Goal: Find specific page/section: Find specific page/section

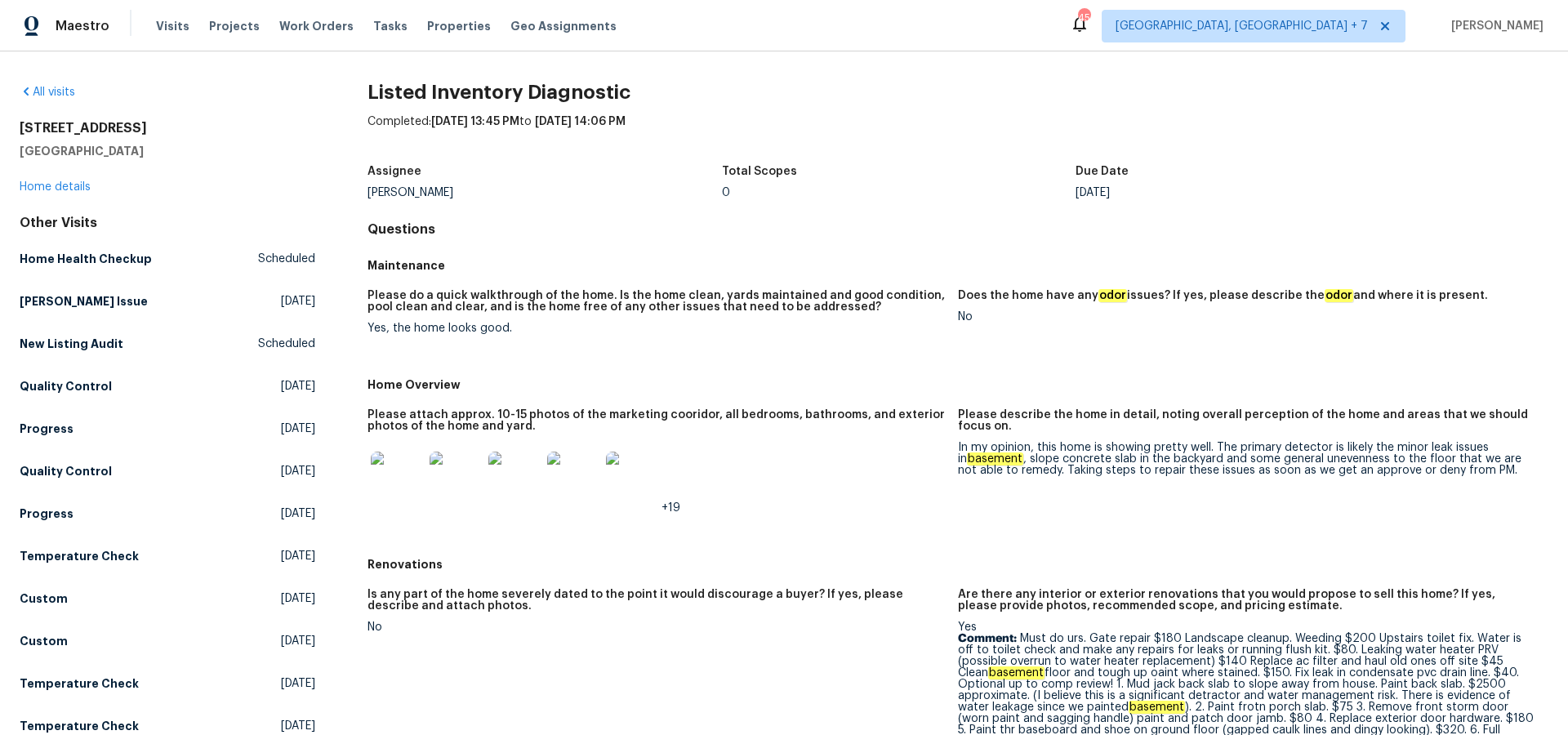
scroll to position [165, 0]
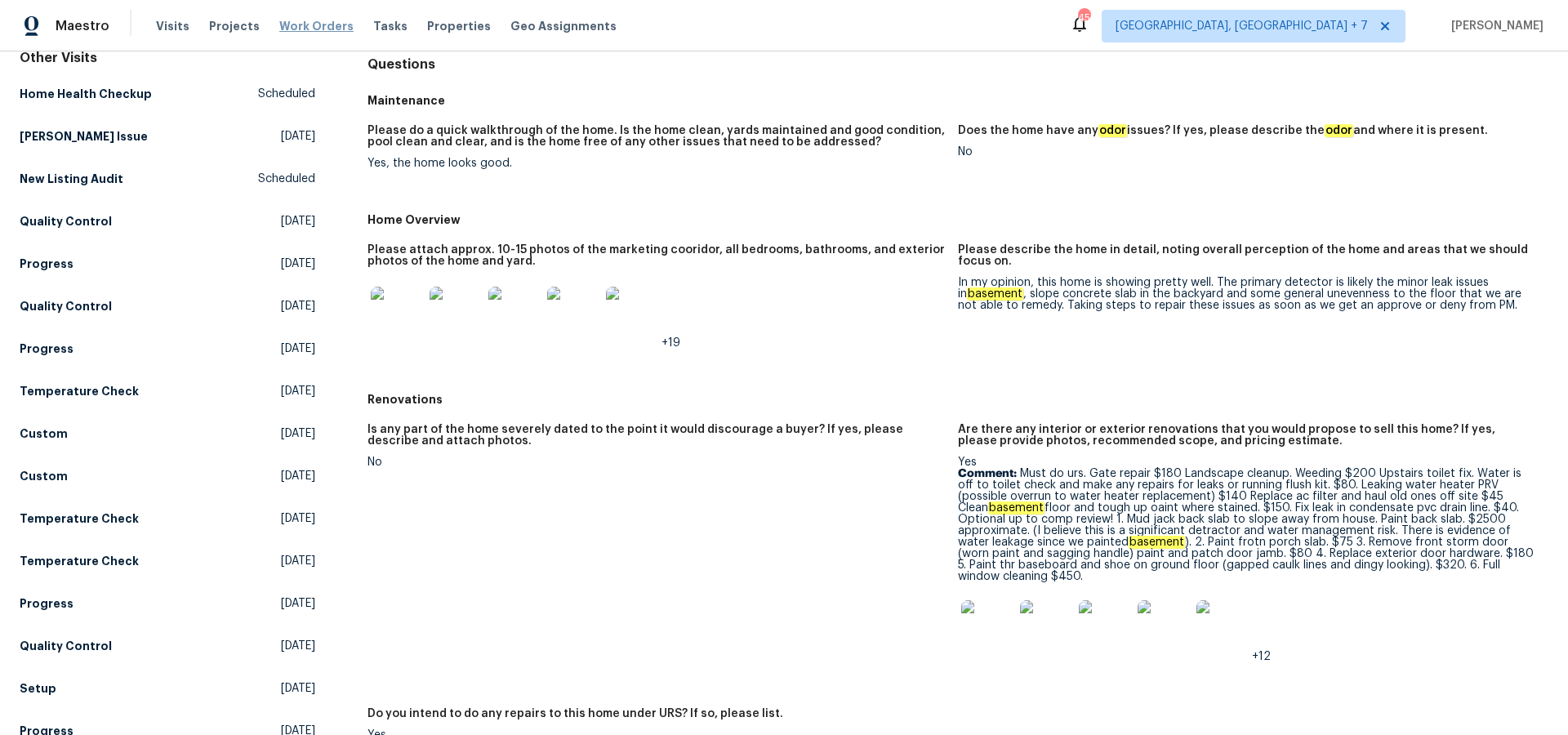
click at [292, 23] on span "Work Orders" at bounding box center [317, 25] width 74 height 17
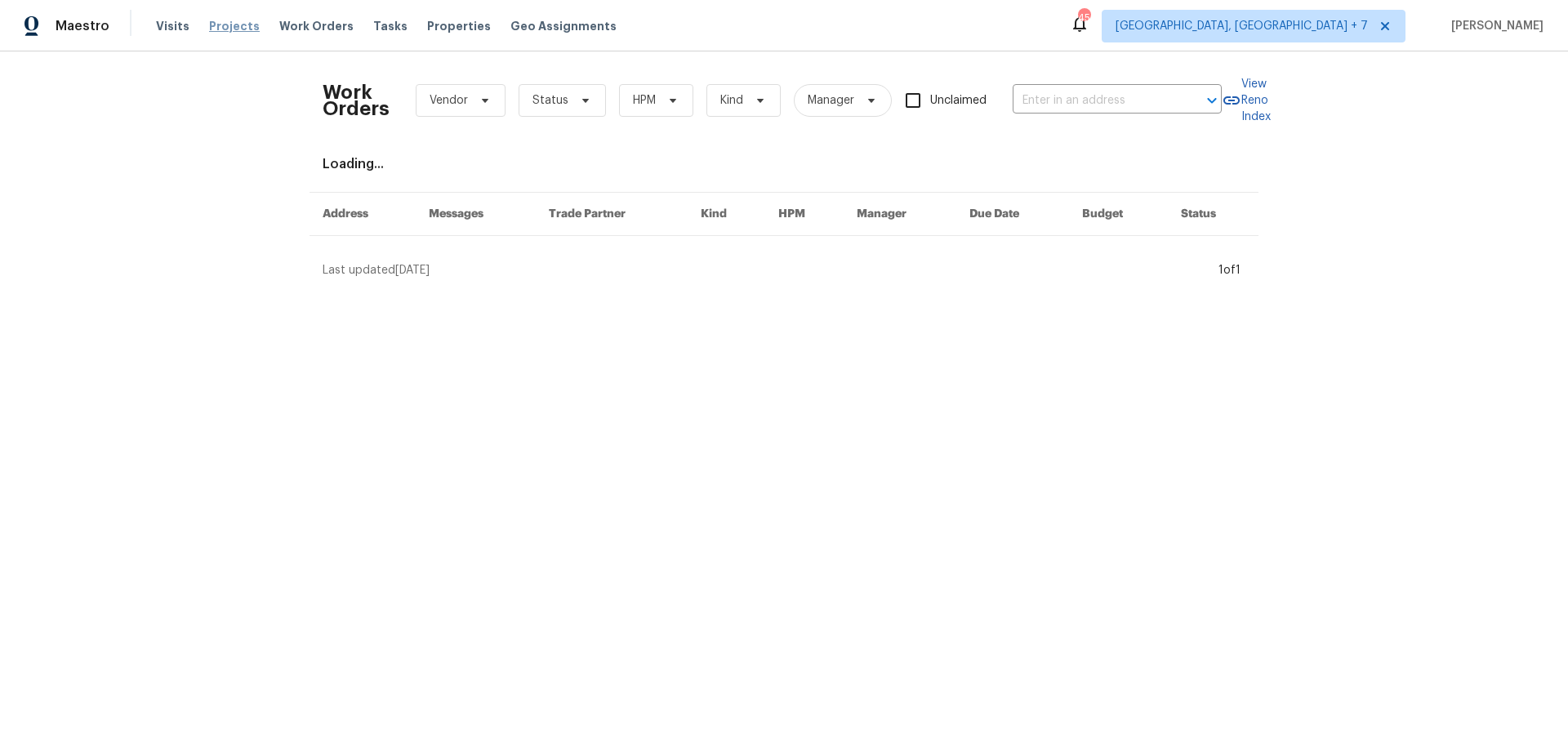
click at [220, 24] on span "Projects" at bounding box center [234, 25] width 51 height 17
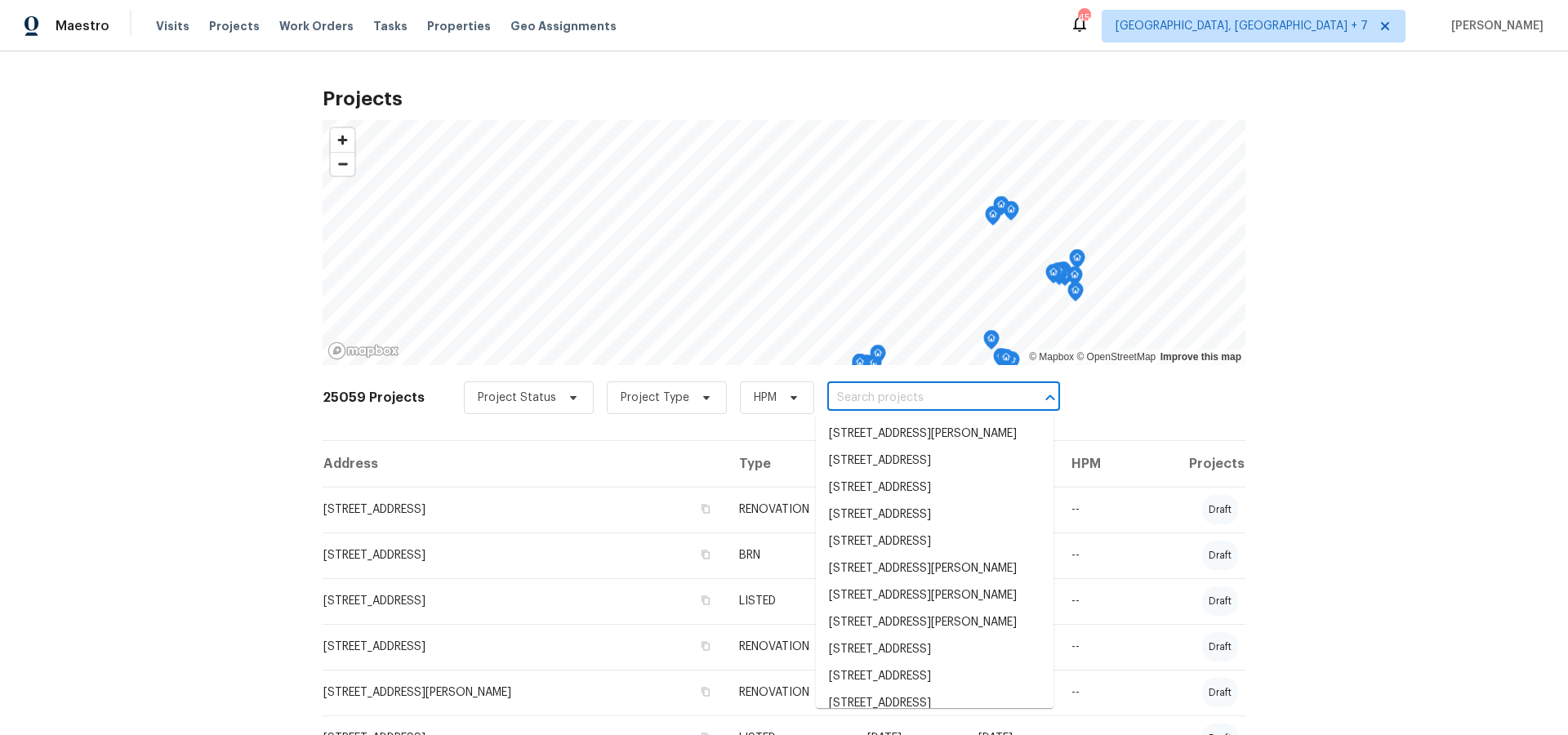
click at [909, 400] on input "text" at bounding box center [920, 398] width 187 height 25
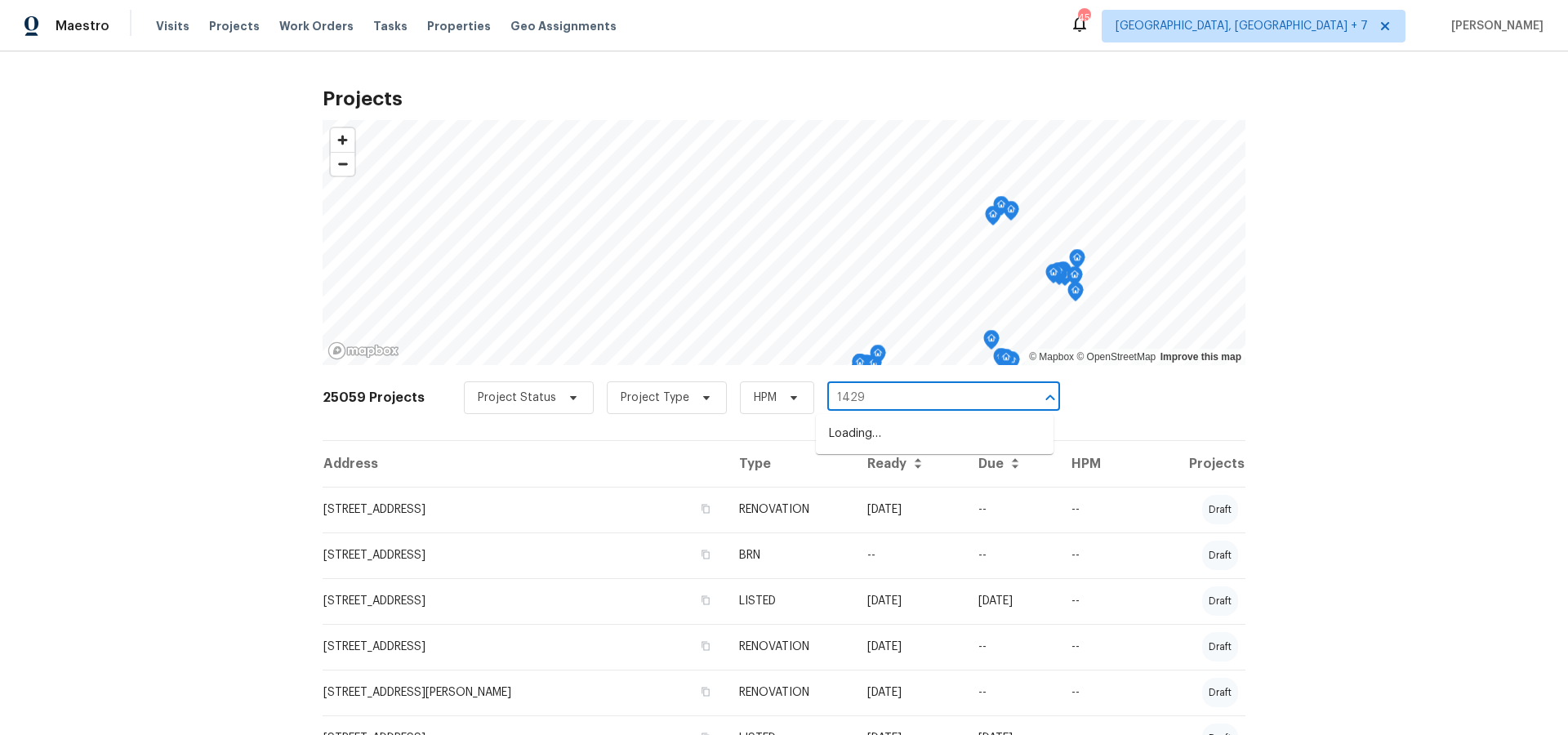
type input "14292"
click at [919, 432] on li "[STREET_ADDRESS][PERSON_NAME]" at bounding box center [935, 434] width 238 height 27
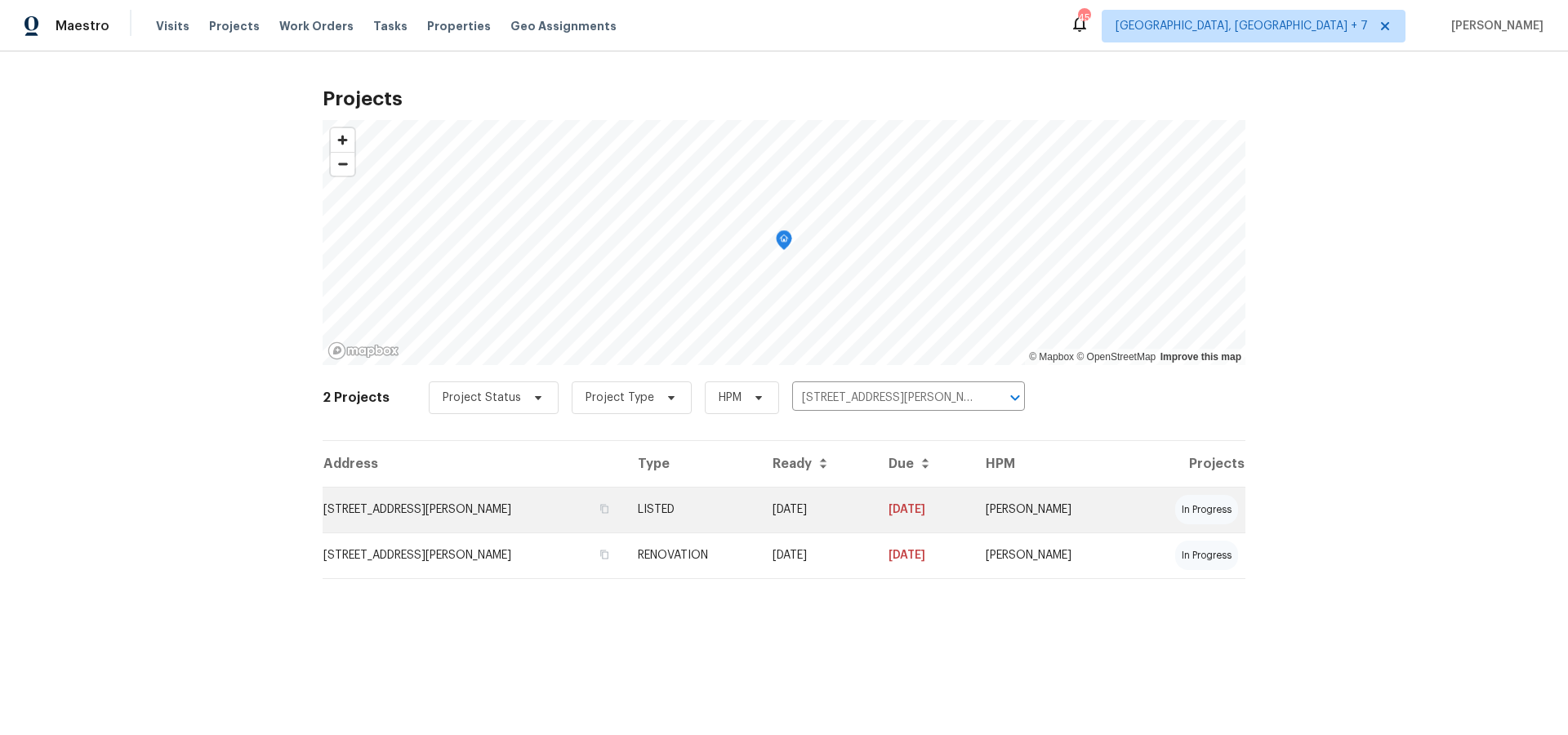
click at [462, 513] on td "[STREET_ADDRESS][PERSON_NAME]" at bounding box center [473, 510] width 302 height 46
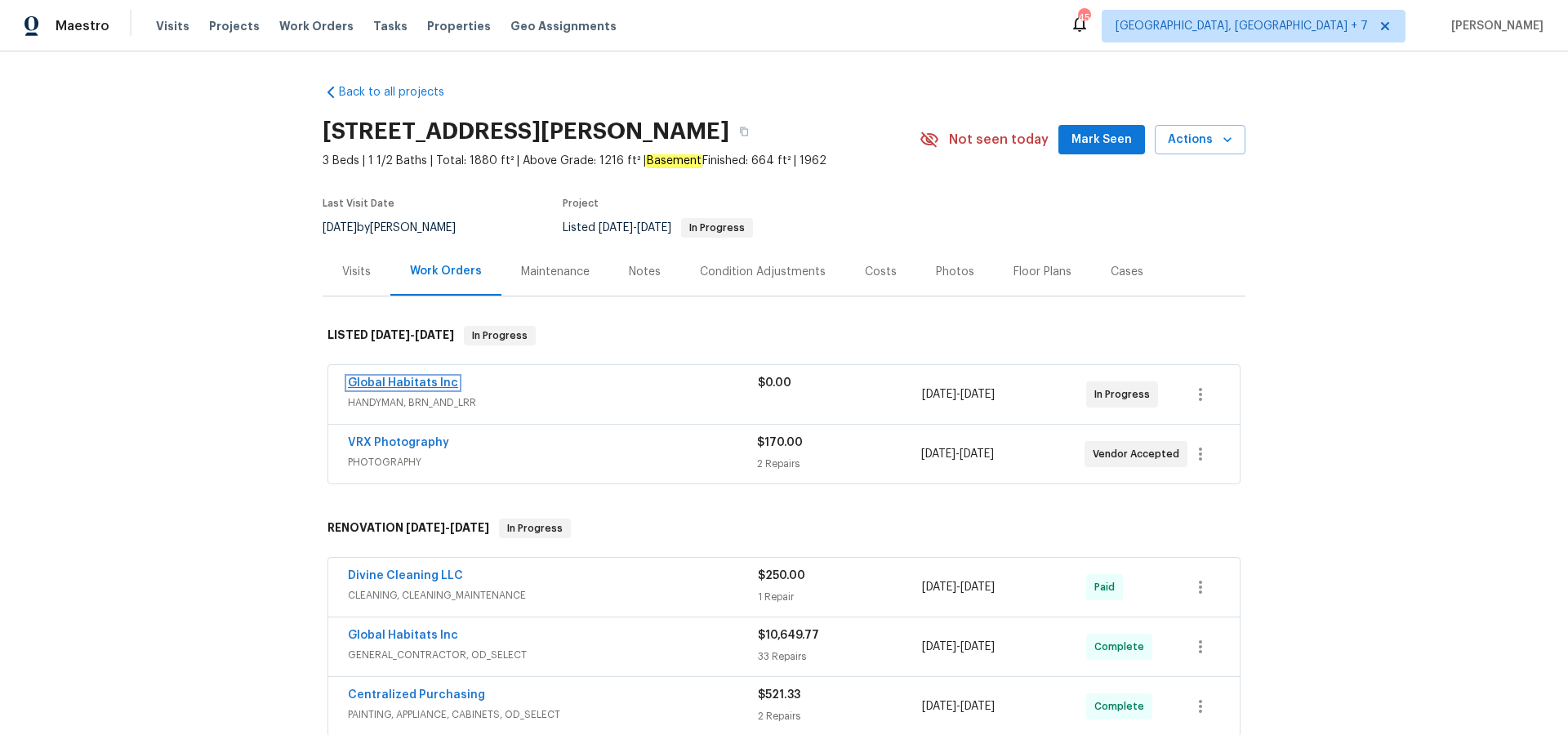
click at [405, 379] on link "Global Habitats Inc" at bounding box center [403, 383] width 111 height 12
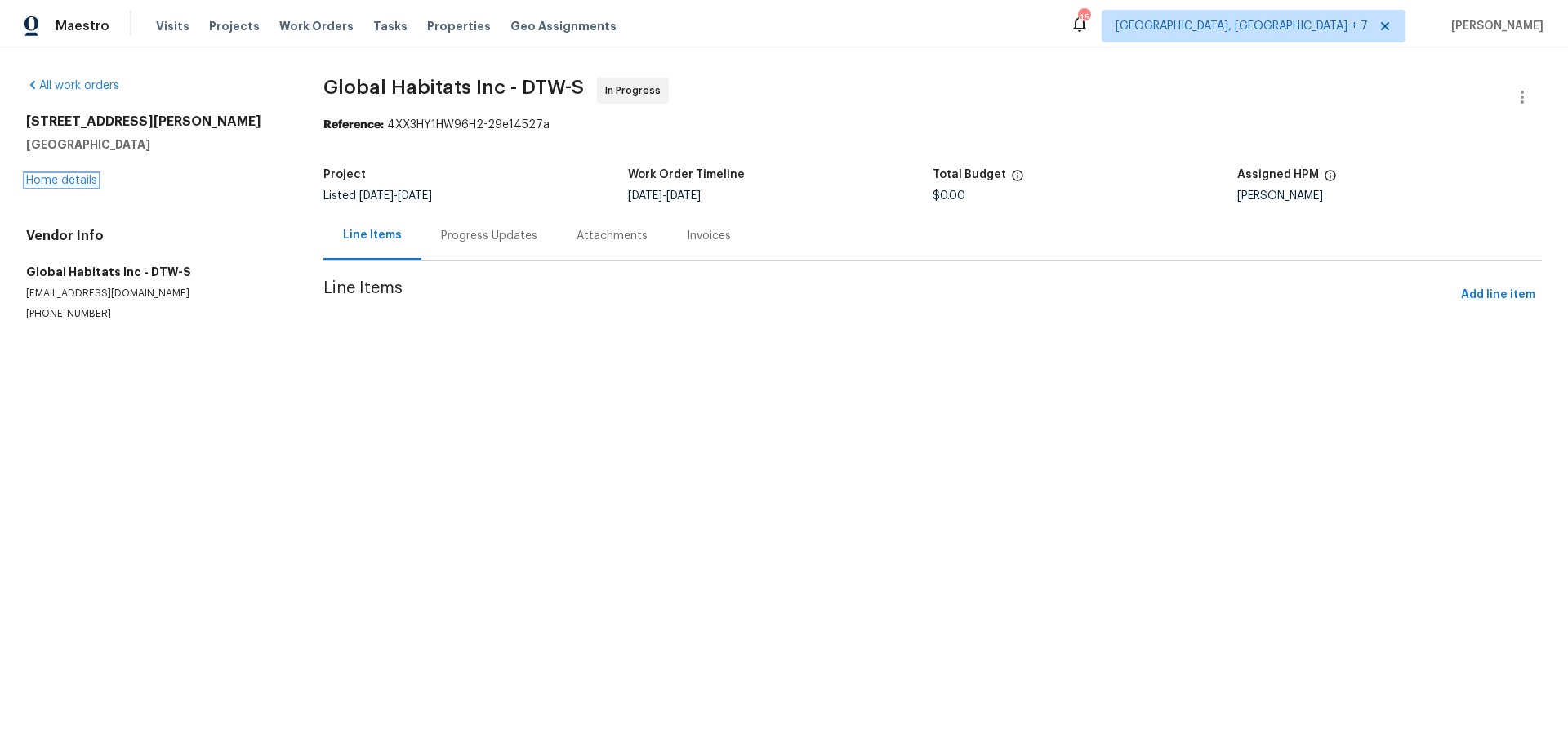
click at [71, 175] on link "Home details" at bounding box center [62, 180] width 72 height 12
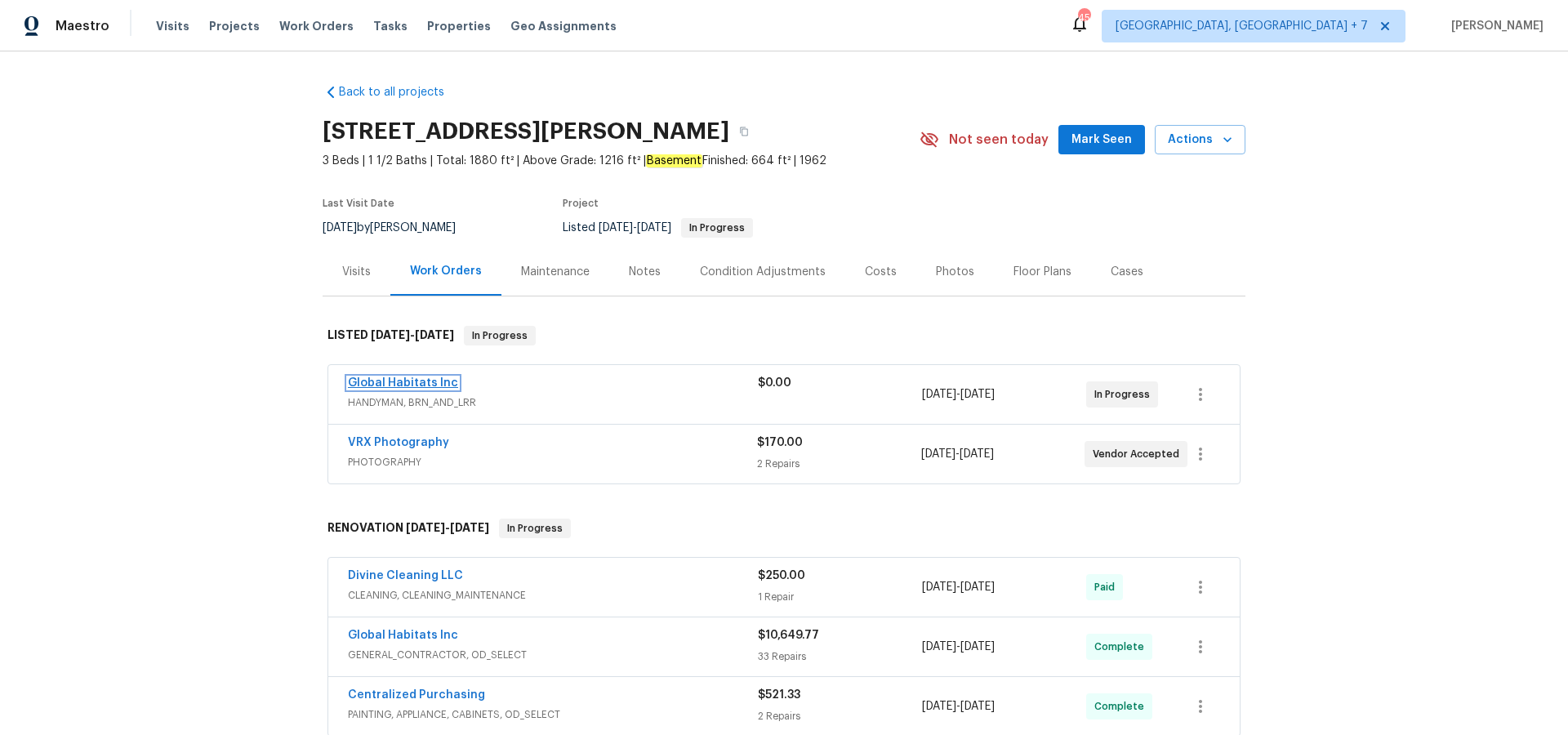
click at [421, 382] on link "Global Habitats Inc" at bounding box center [403, 383] width 111 height 12
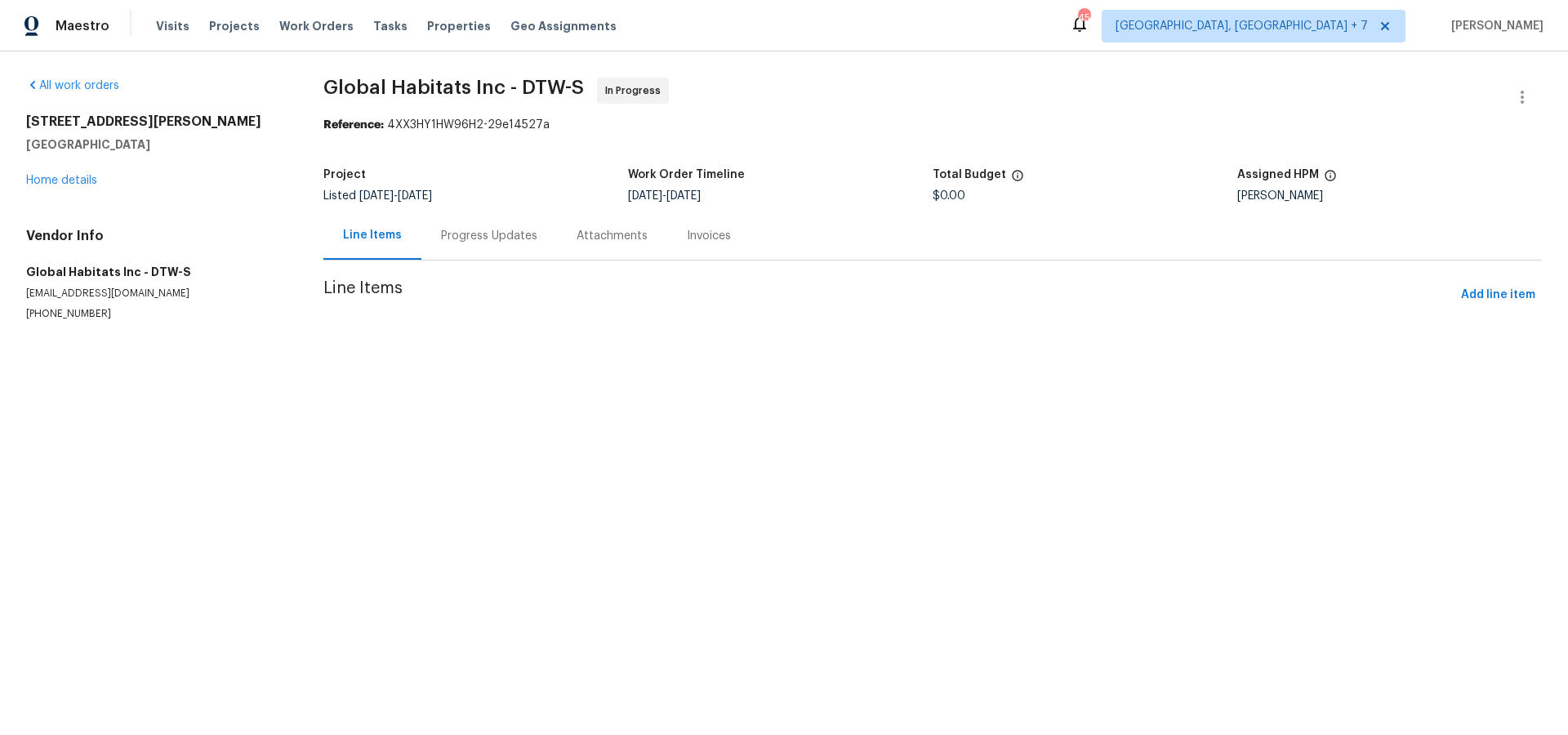
click at [478, 237] on div "Progress Updates" at bounding box center [489, 236] width 96 height 17
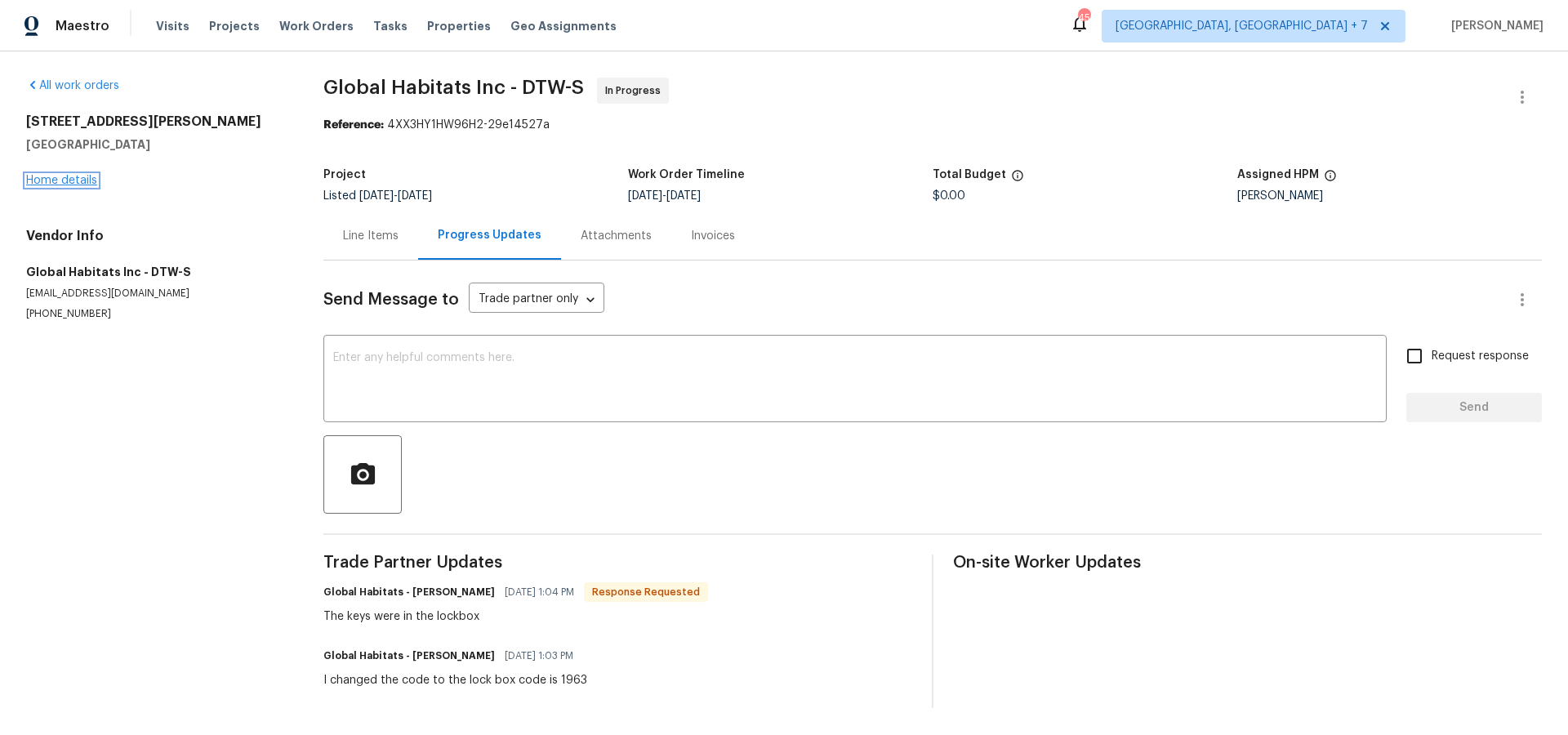
click at [81, 182] on link "Home details" at bounding box center [62, 180] width 72 height 12
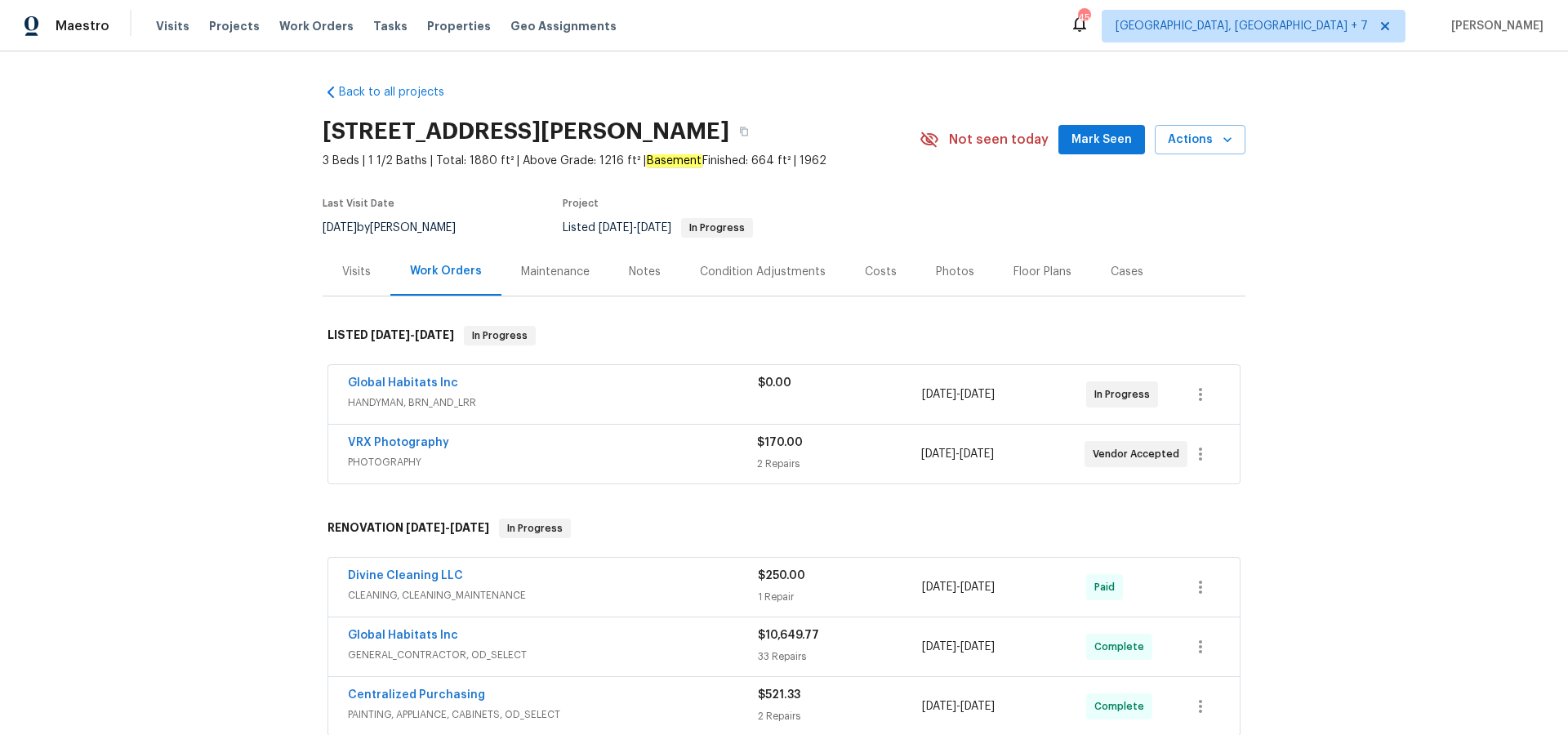
click at [365, 272] on div "Visits" at bounding box center [356, 271] width 28 height 17
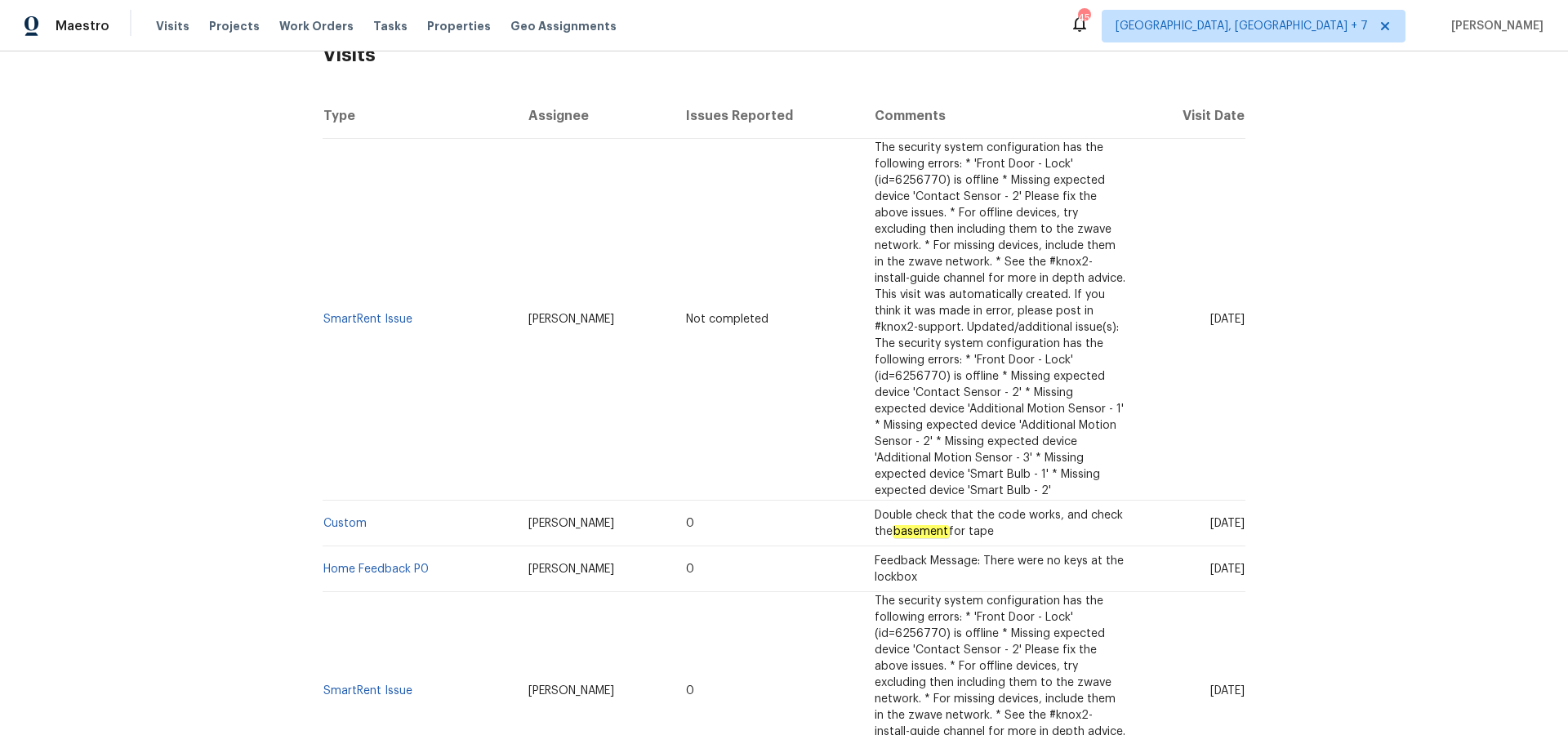
scroll to position [289, 0]
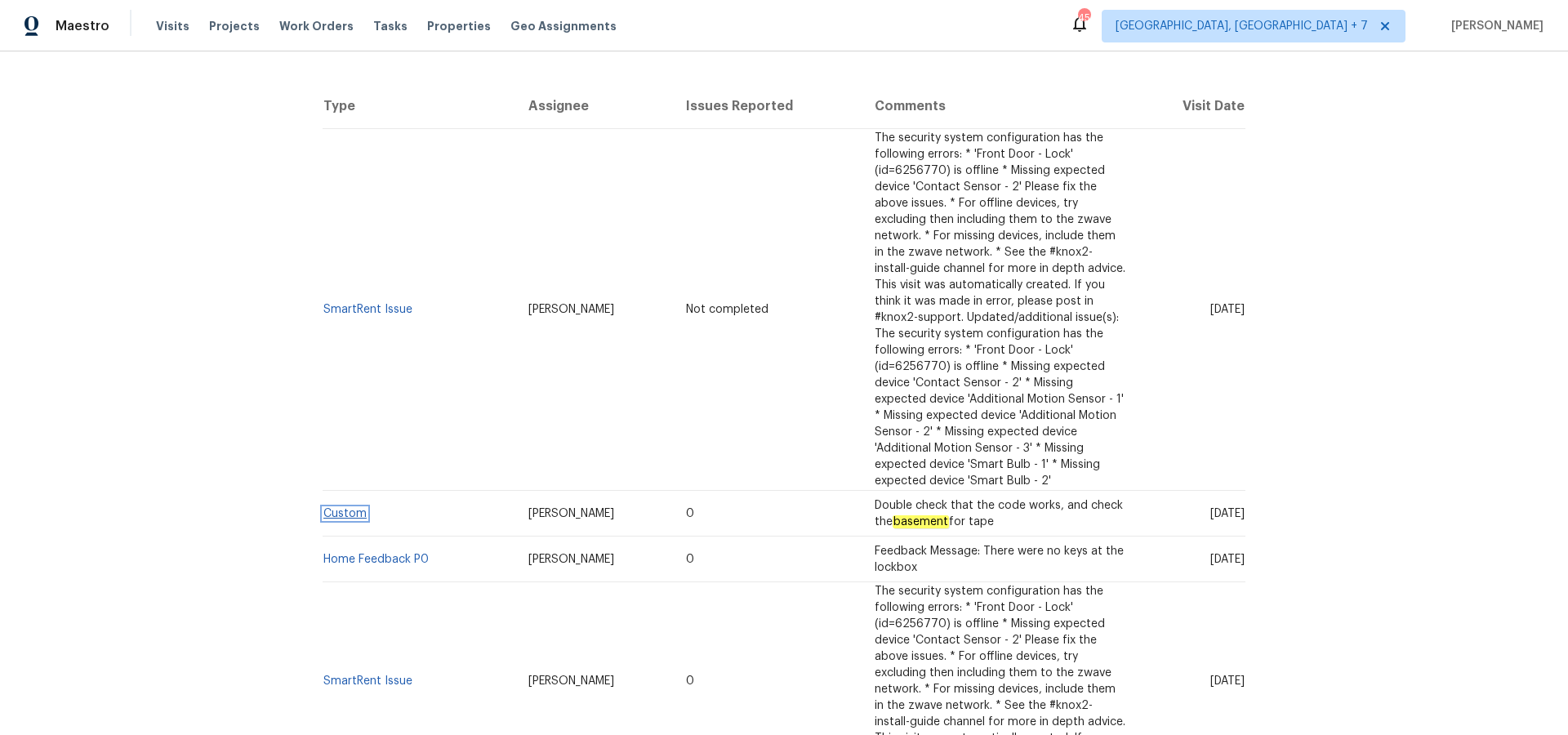
click at [343, 510] on link "Custom" at bounding box center [345, 514] width 43 height 12
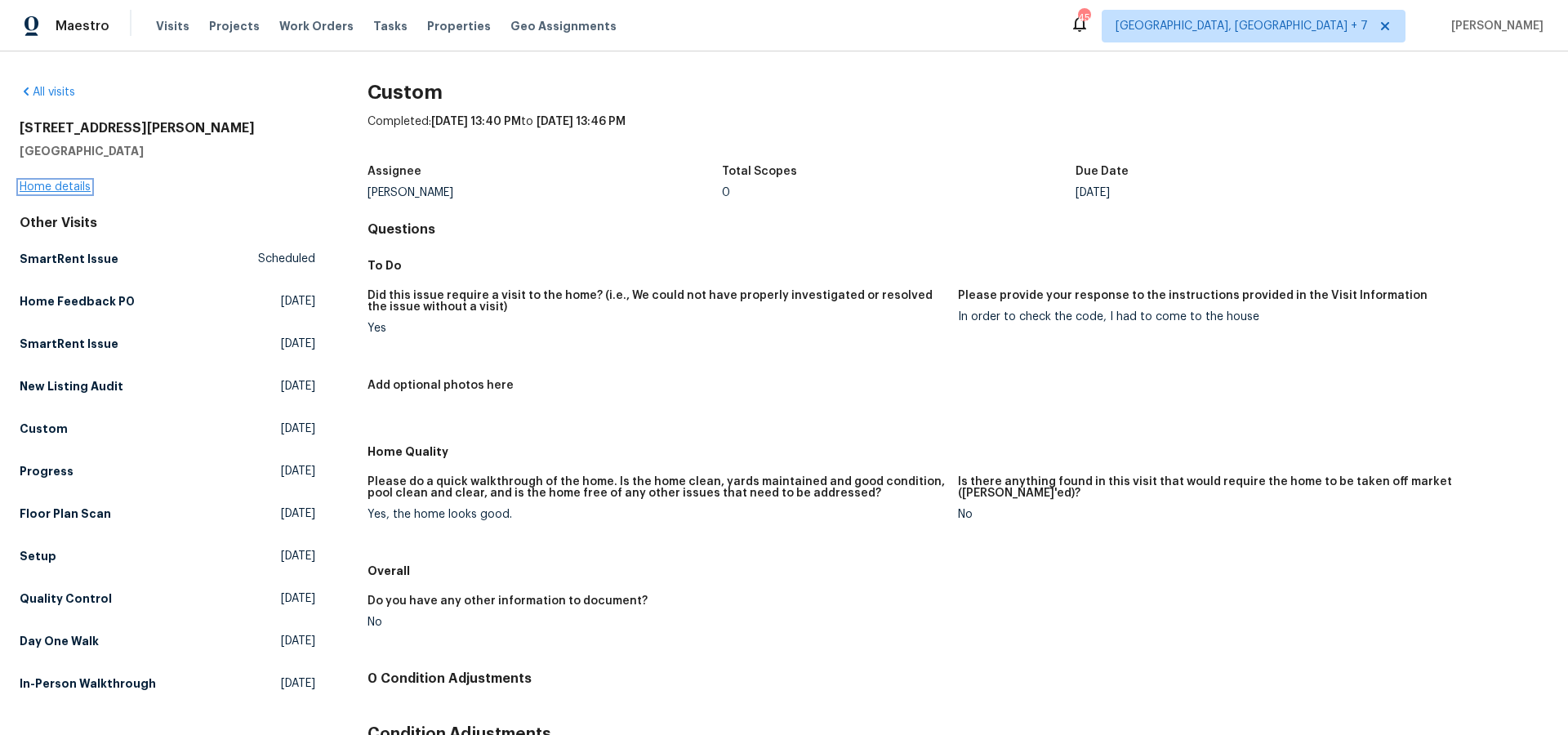
click at [72, 183] on link "Home details" at bounding box center [55, 187] width 72 height 12
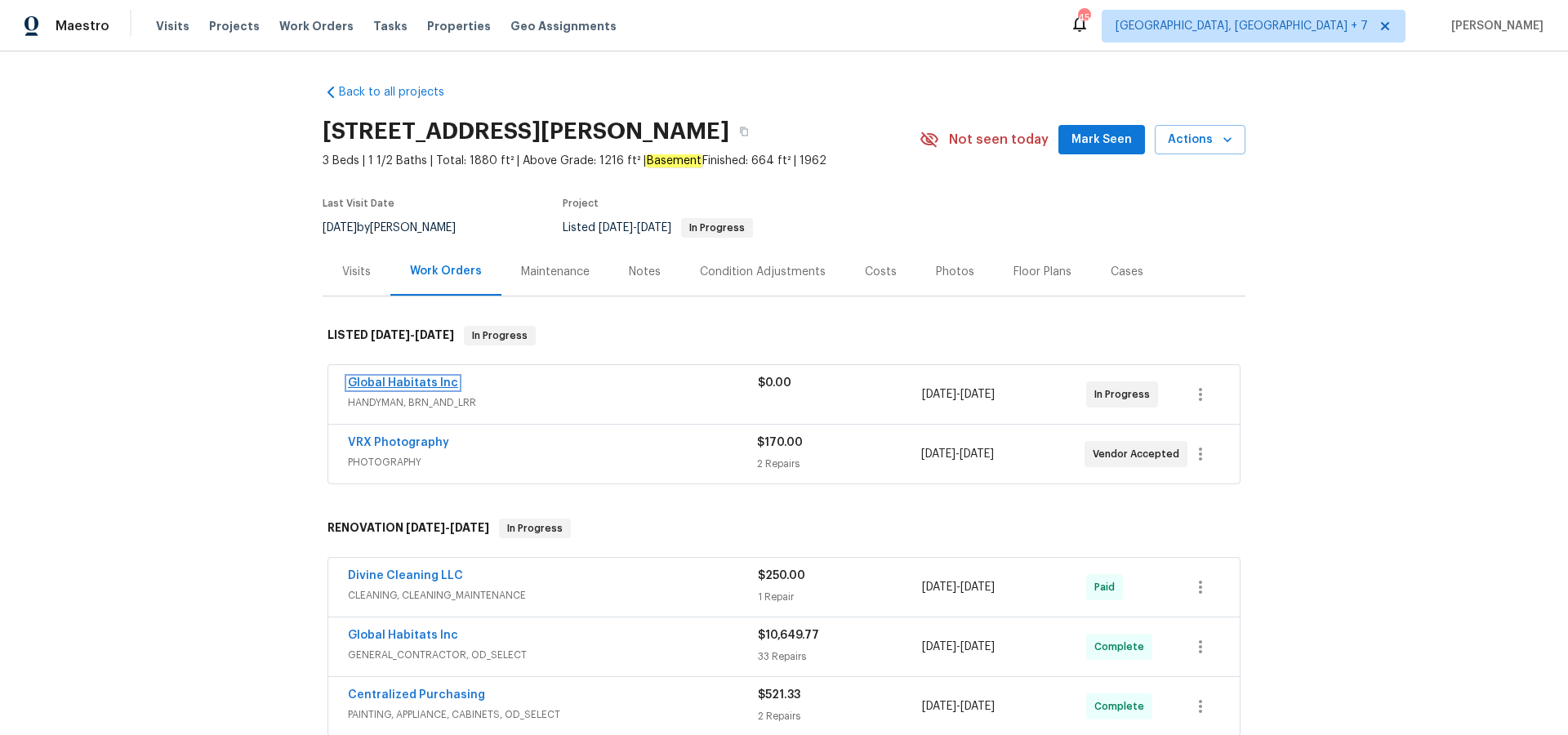
click at [406, 385] on link "Global Habitats Inc" at bounding box center [403, 383] width 111 height 12
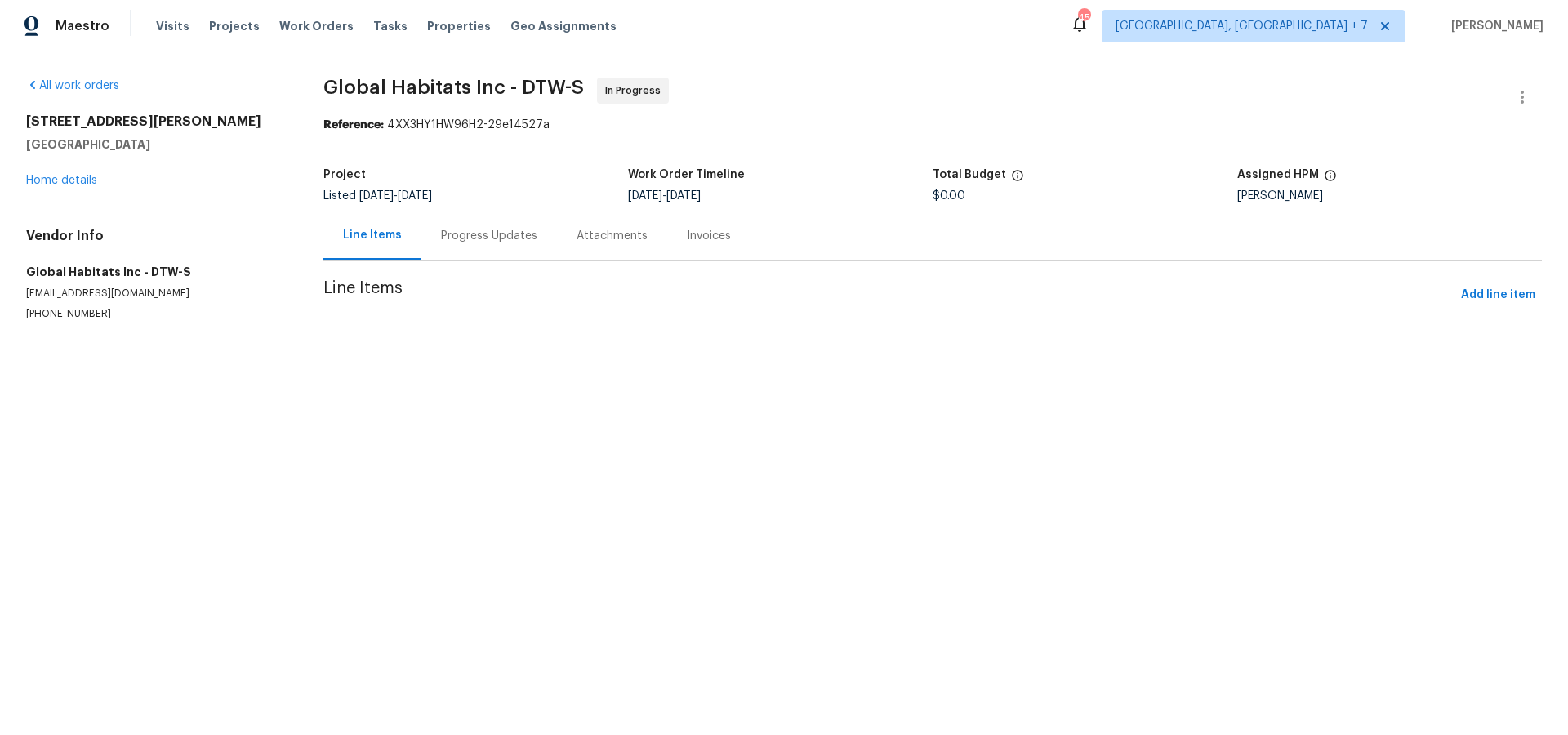
click at [459, 243] on div "Progress Updates" at bounding box center [489, 236] width 96 height 17
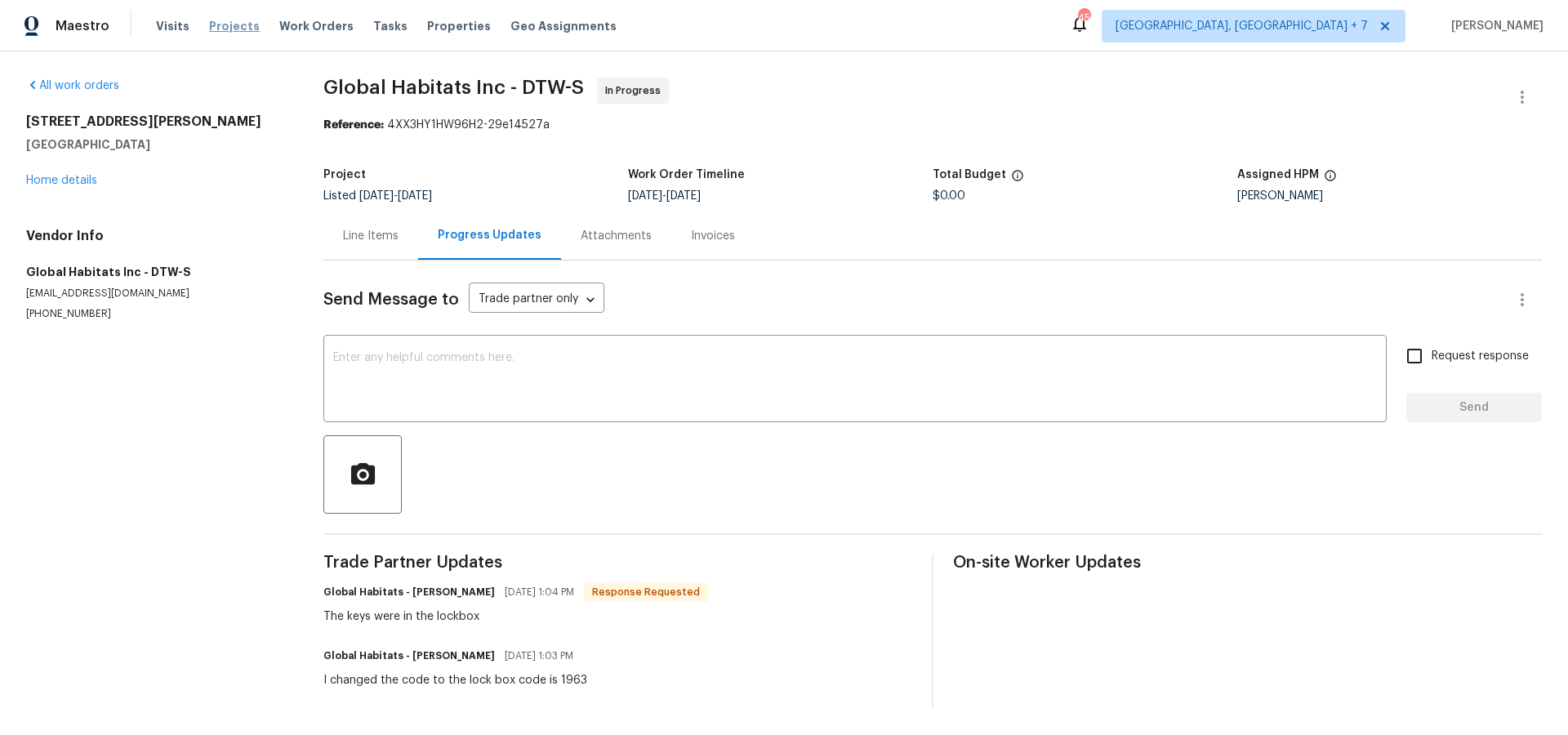
click at [242, 27] on span "Projects" at bounding box center [234, 25] width 51 height 17
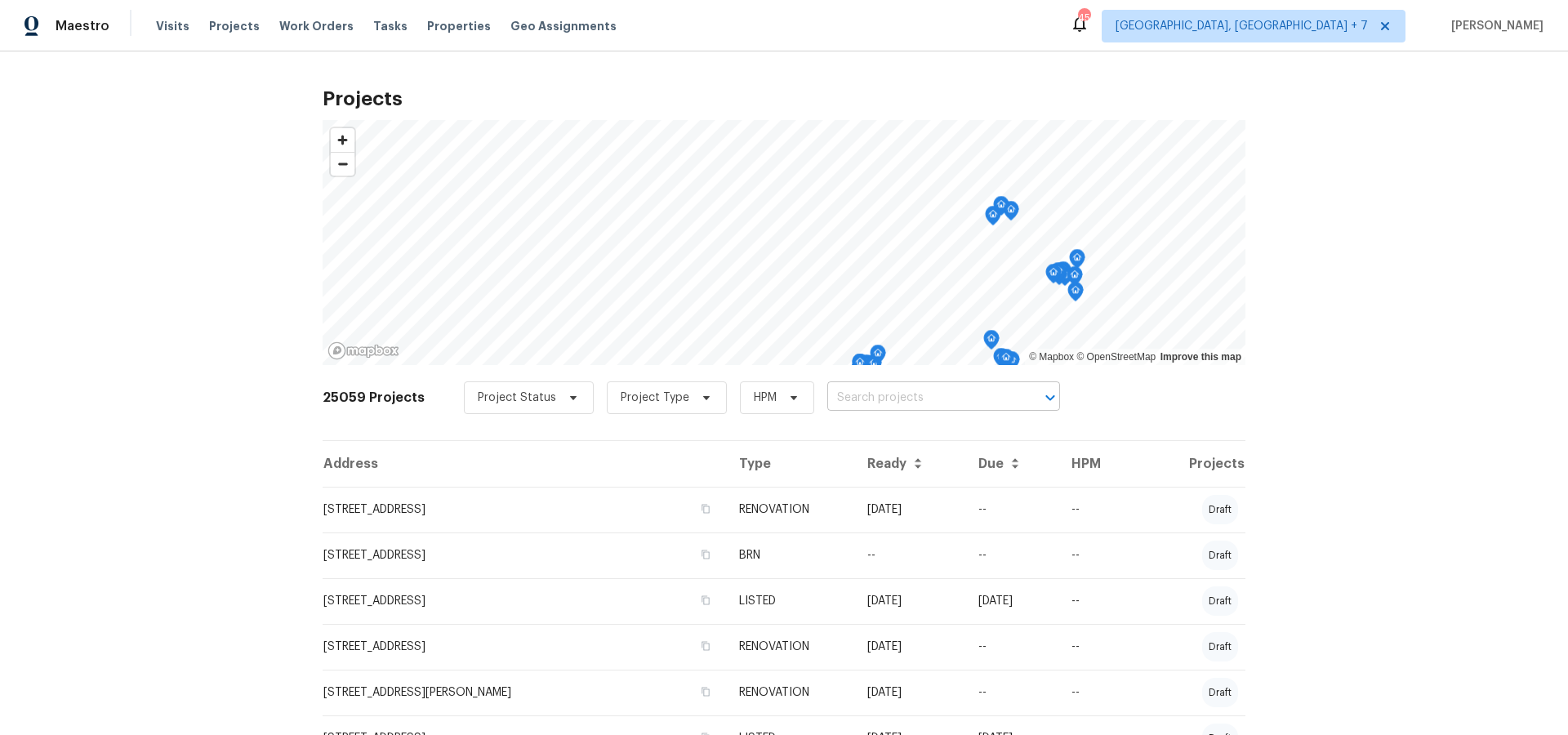
click at [879, 402] on input "text" at bounding box center [920, 398] width 187 height 25
type input "6472"
click at [892, 437] on li "[STREET_ADDRESS]" at bounding box center [935, 434] width 238 height 27
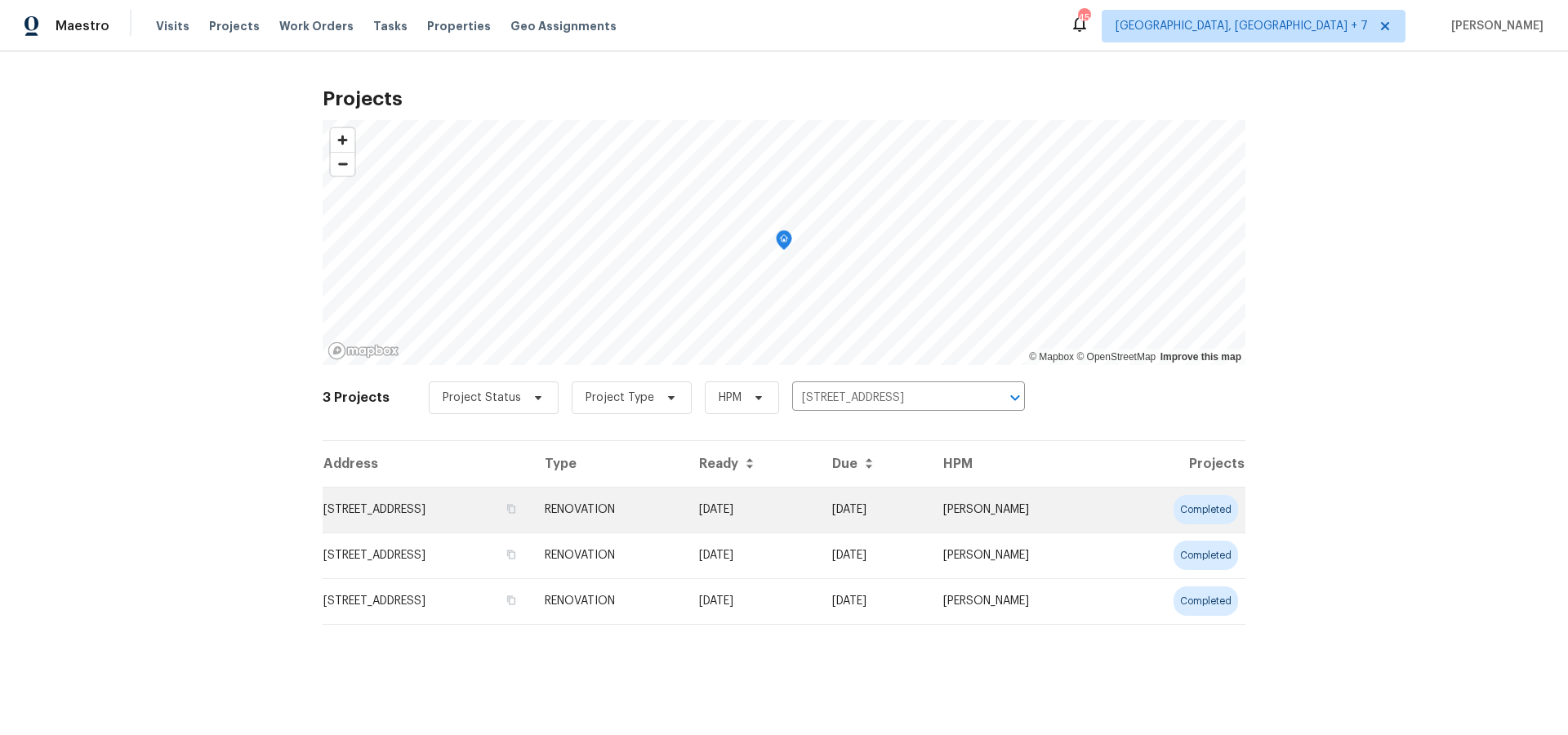
click at [532, 512] on td "[STREET_ADDRESS]" at bounding box center [426, 510] width 209 height 46
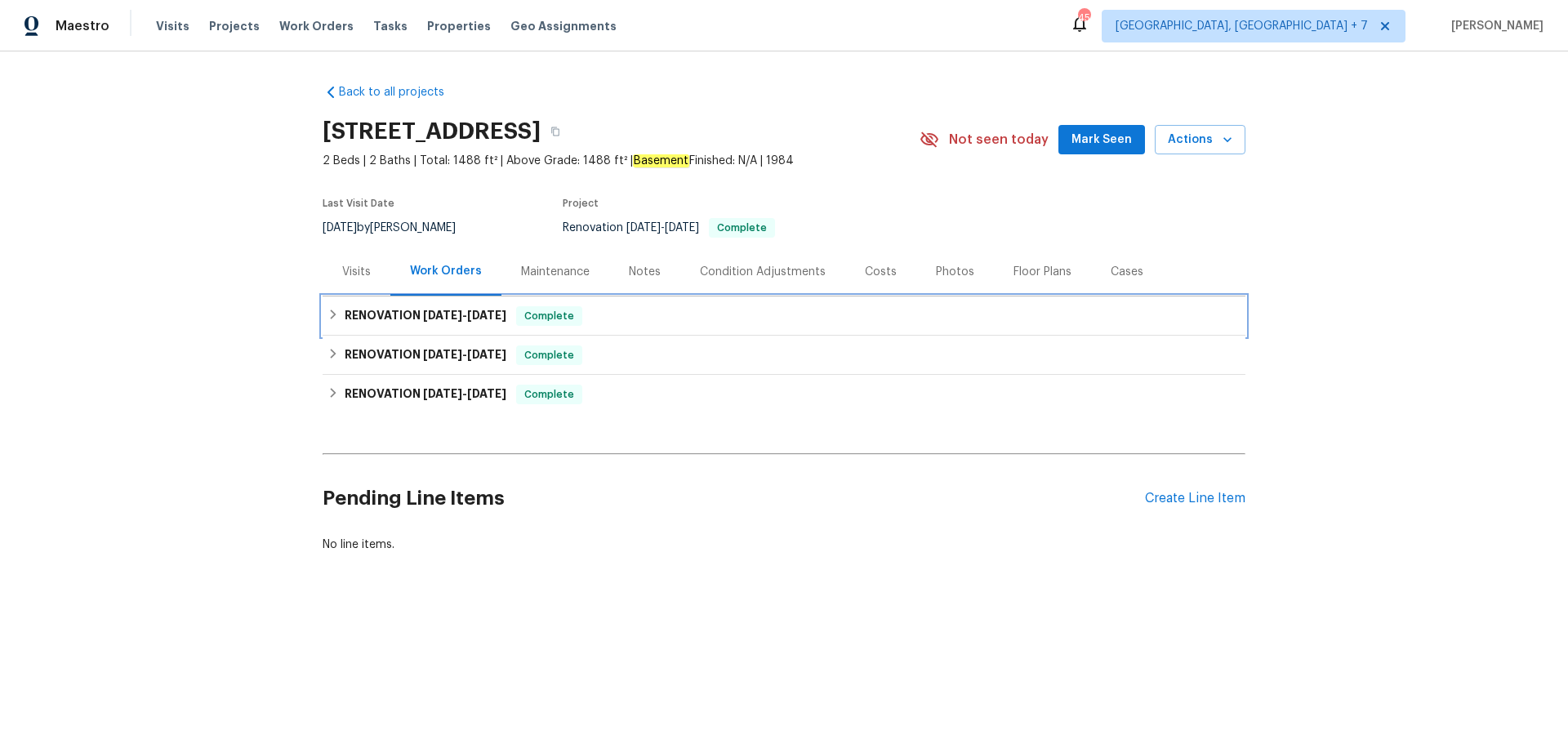
click at [441, 316] on span "[DATE]" at bounding box center [443, 316] width 39 height 12
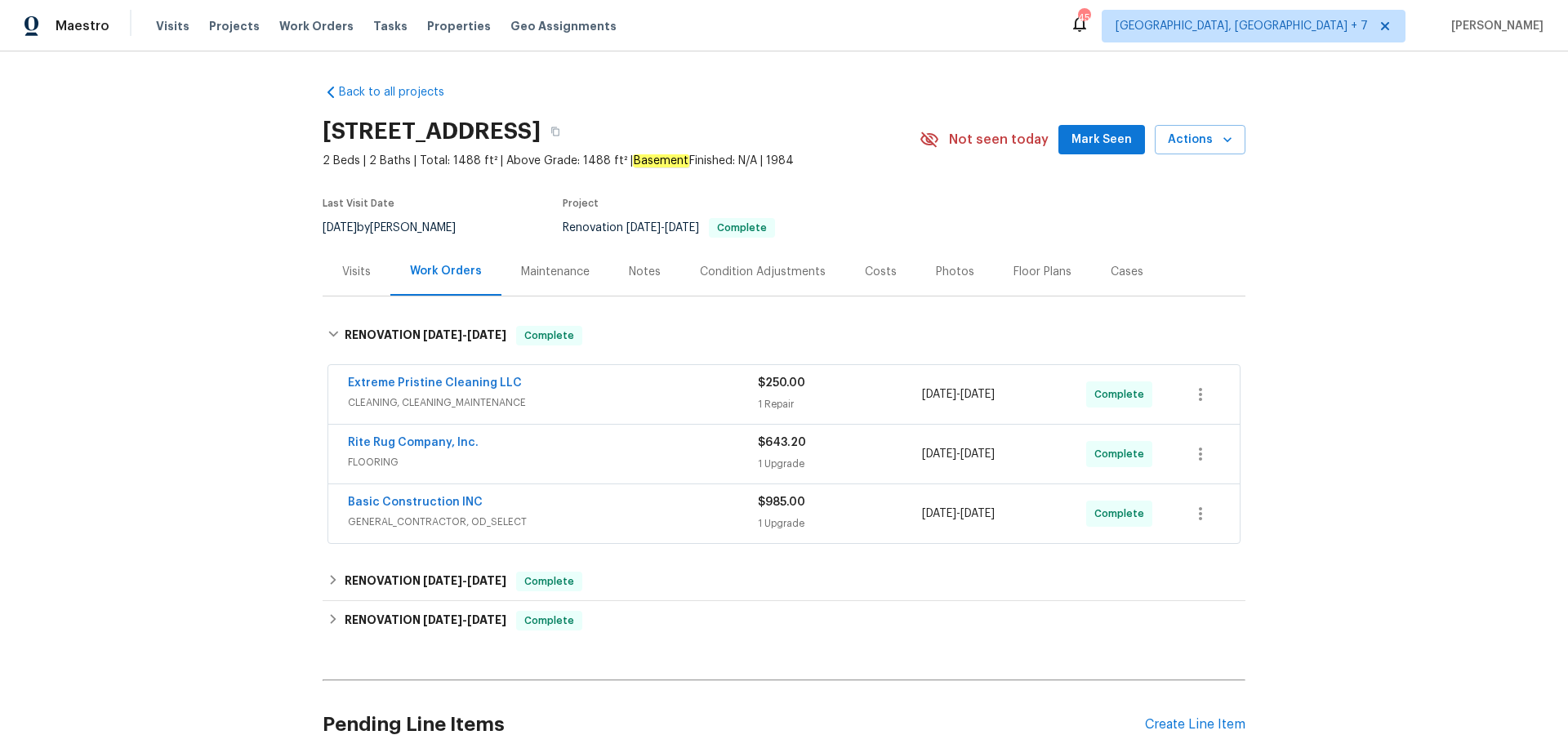
click at [358, 270] on div "Visits" at bounding box center [356, 271] width 28 height 17
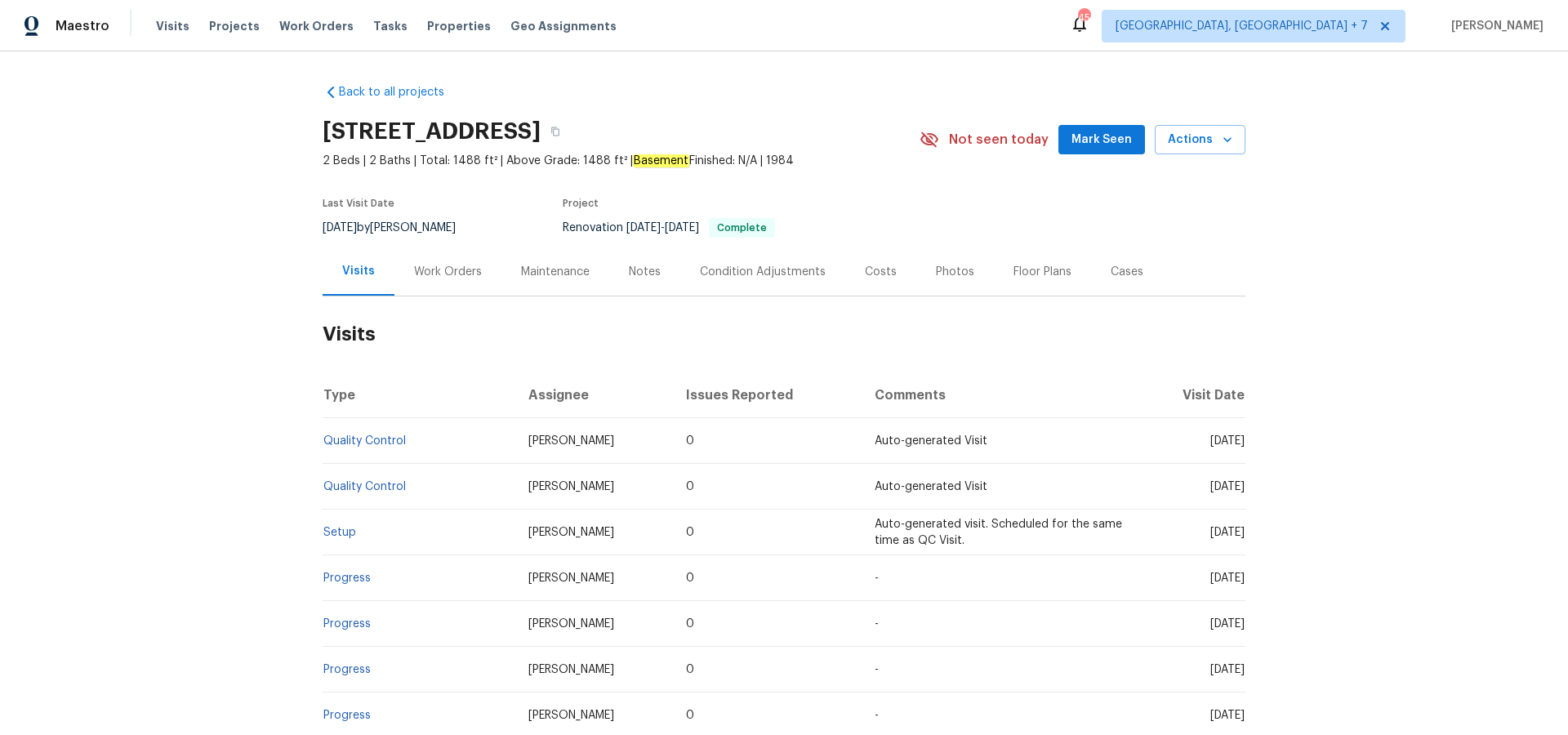
click at [949, 265] on div "Photos" at bounding box center [955, 271] width 38 height 17
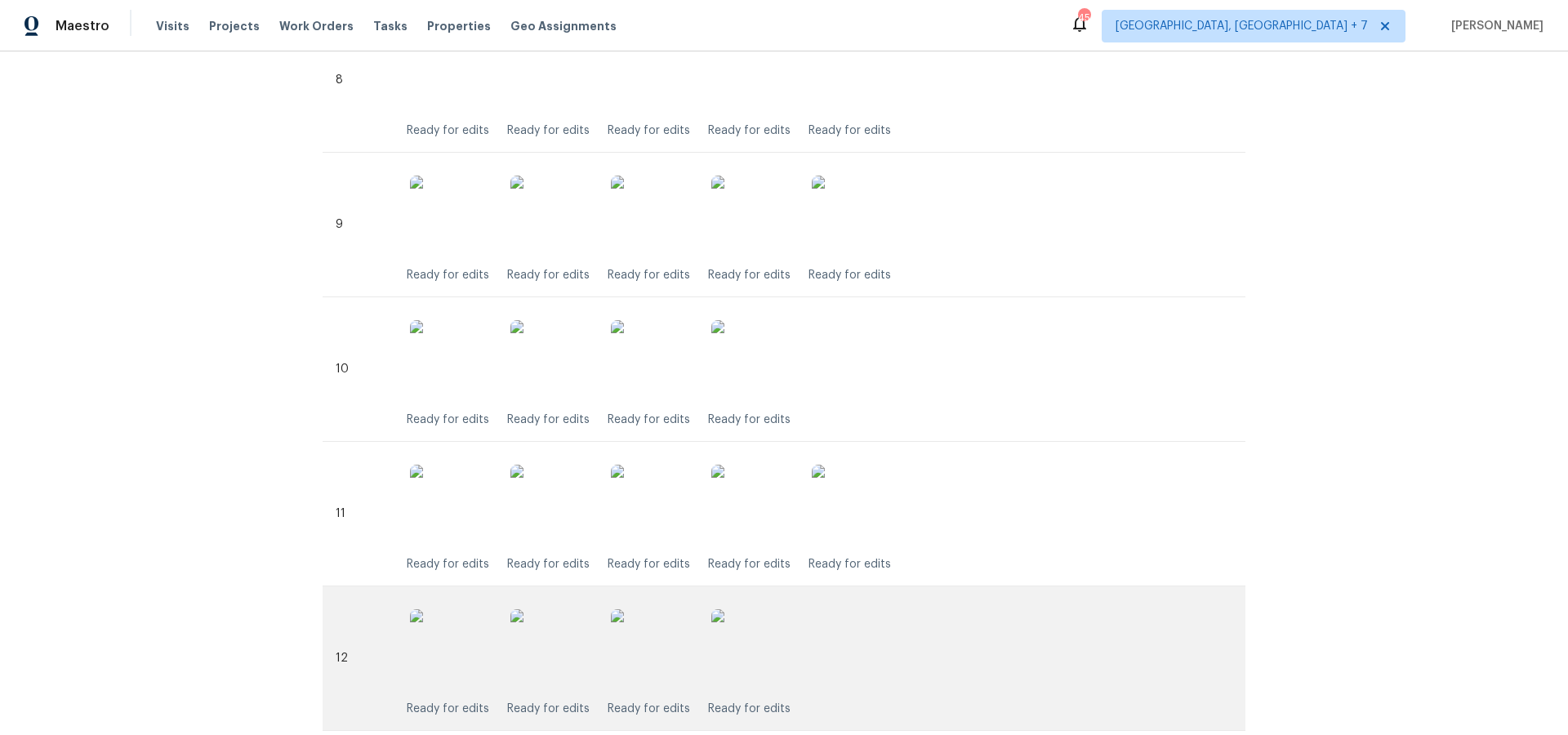
scroll to position [1612, 0]
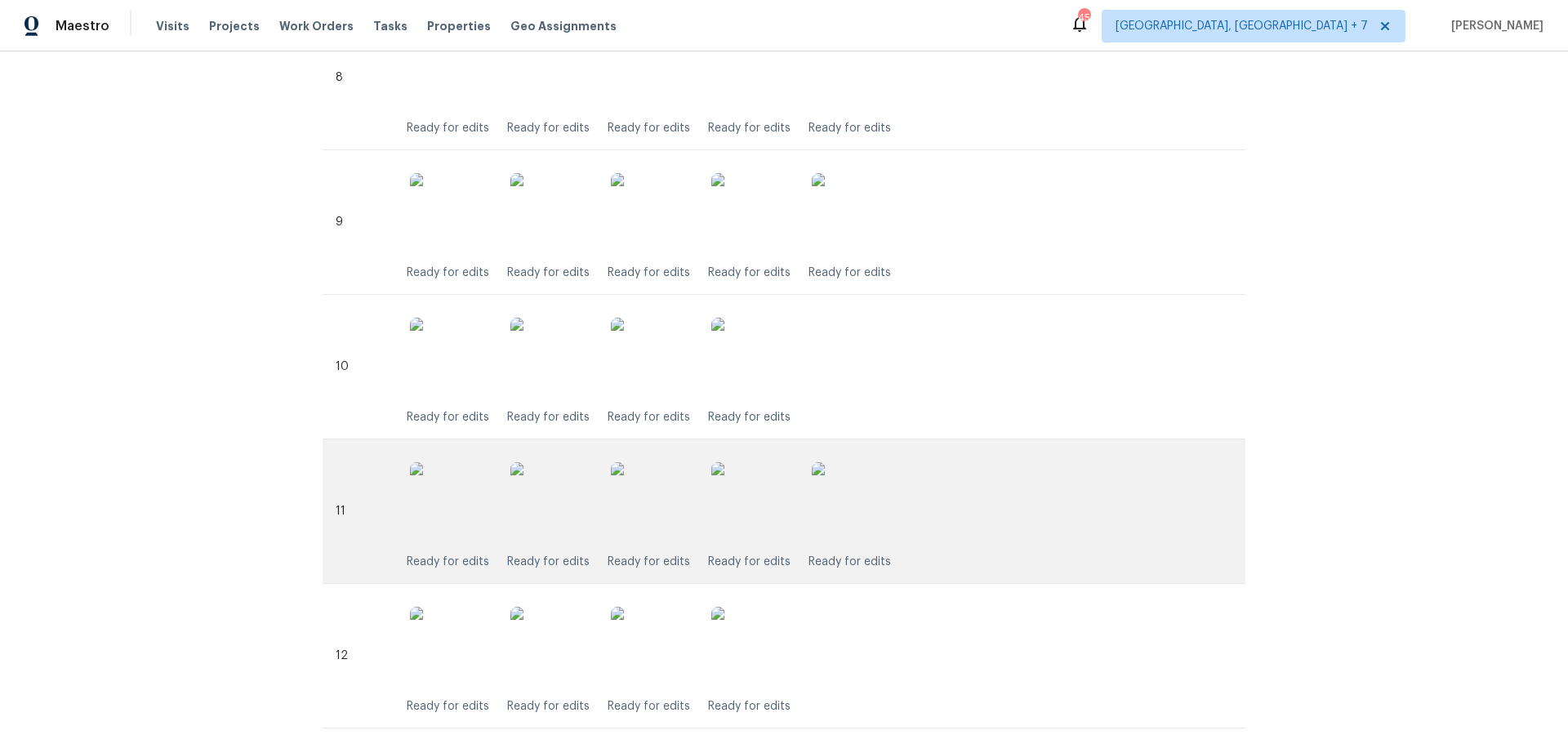
click at [859, 518] on img at bounding box center [852, 503] width 81 height 81
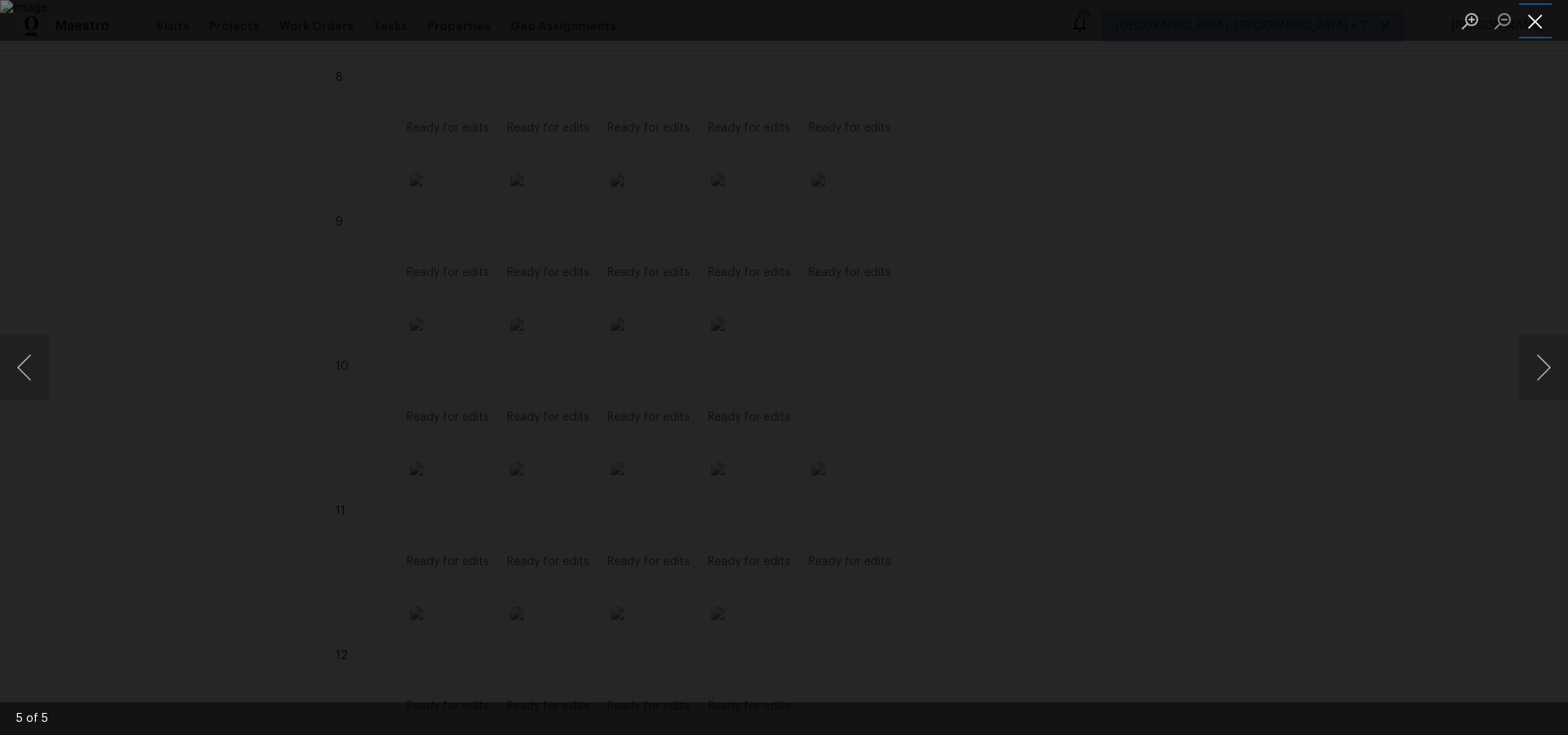
click at [1537, 19] on button "Close lightbox" at bounding box center [1535, 21] width 32 height 28
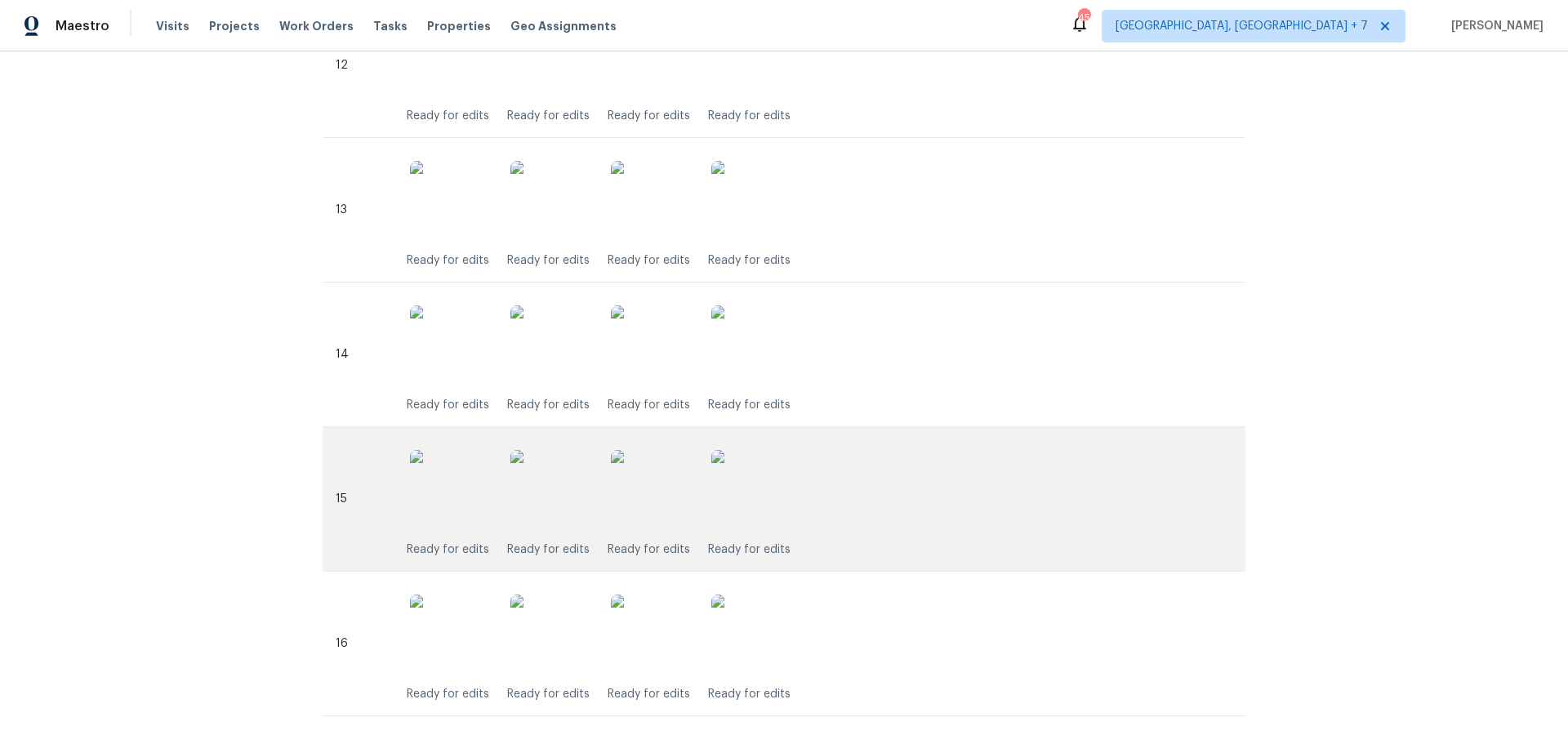
scroll to position [2205, 0]
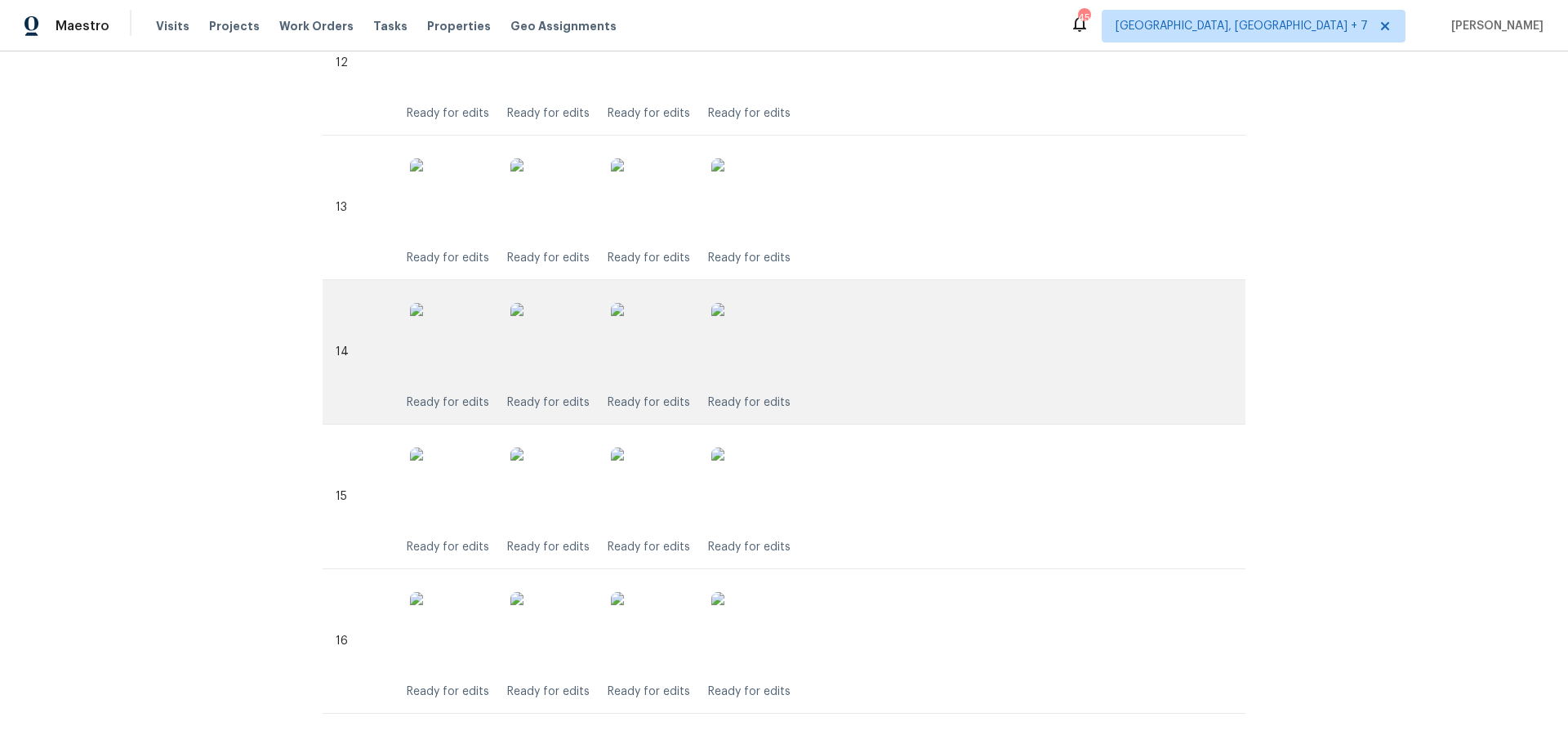
click at [755, 357] on img at bounding box center [752, 343] width 81 height 81
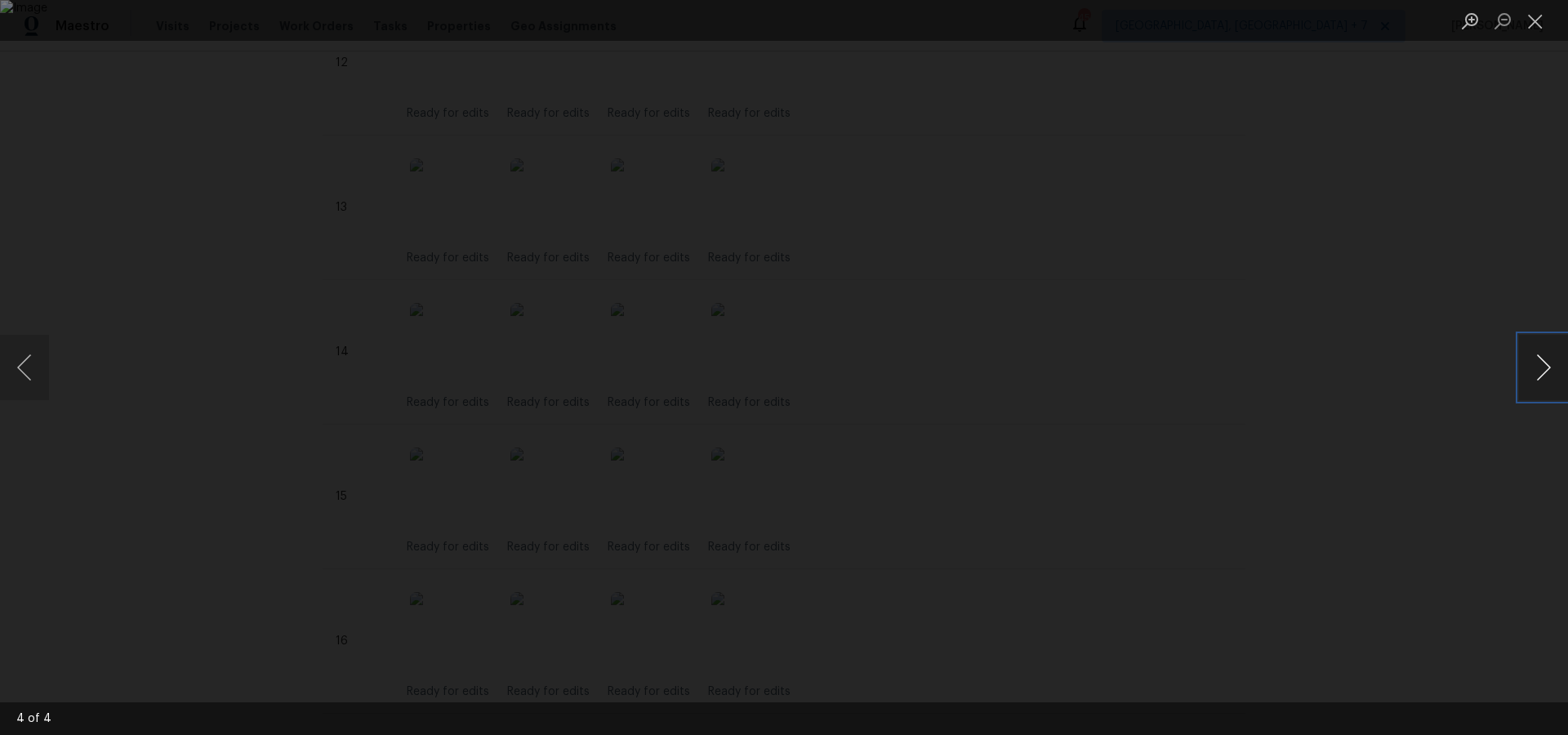
click at [1546, 370] on button "Next image" at bounding box center [1544, 368] width 49 height 66
click at [1552, 366] on button "Next image" at bounding box center [1544, 368] width 49 height 66
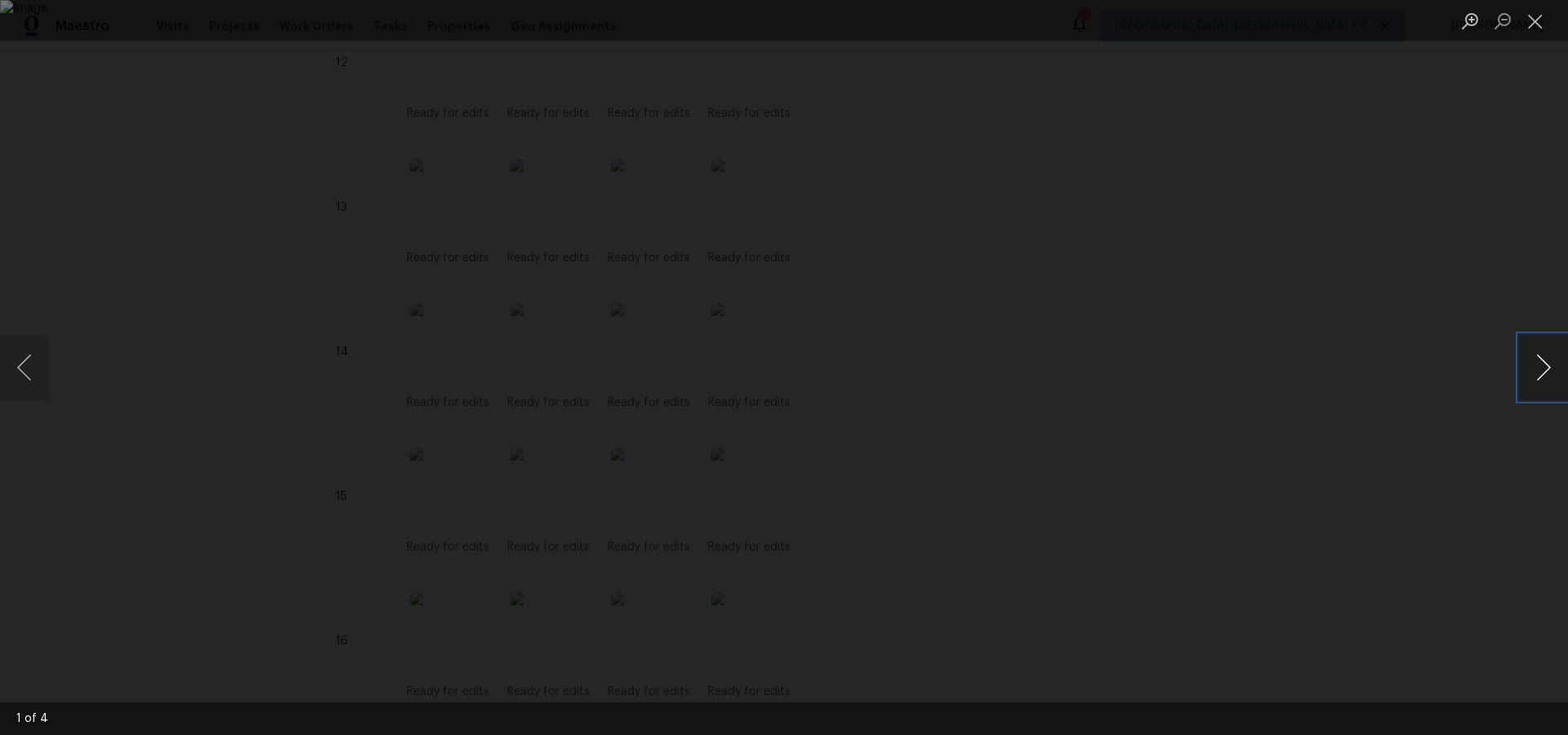
click at [1552, 366] on button "Next image" at bounding box center [1544, 368] width 49 height 66
